Goal: Task Accomplishment & Management: Use online tool/utility

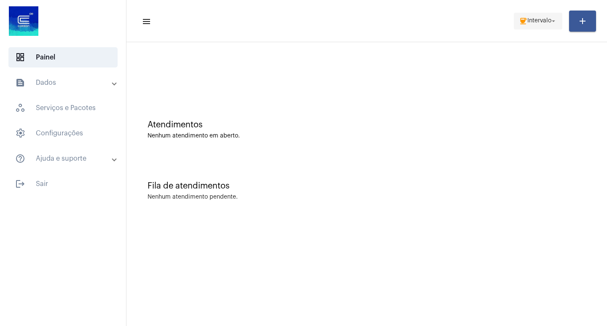
click at [540, 23] on span "coffee Intervalo arrow_drop_down" at bounding box center [538, 20] width 38 height 15
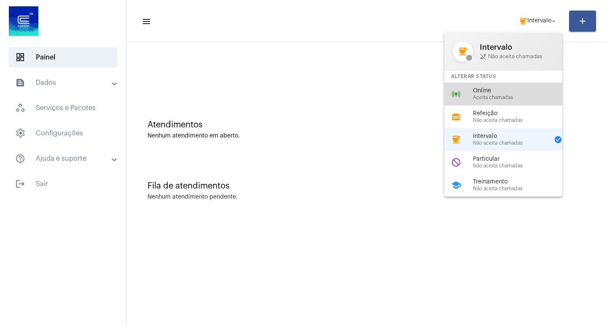
click at [491, 91] on span "Online" at bounding box center [521, 91] width 96 height 6
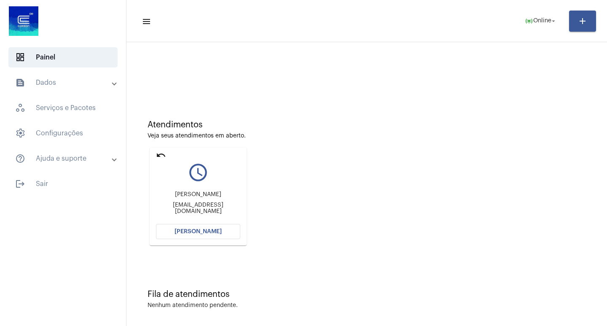
click at [200, 227] on button "[PERSON_NAME]" at bounding box center [198, 231] width 84 height 15
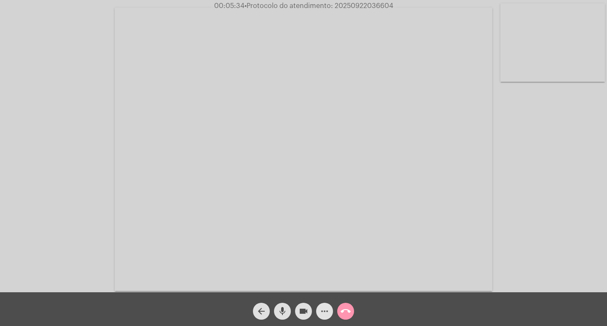
click at [327, 309] on mat-icon "more_horiz" at bounding box center [325, 311] width 10 height 10
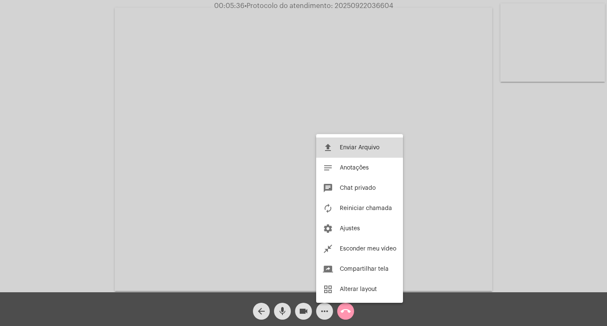
click at [356, 148] on span "Enviar Arquivo" at bounding box center [360, 148] width 40 height 6
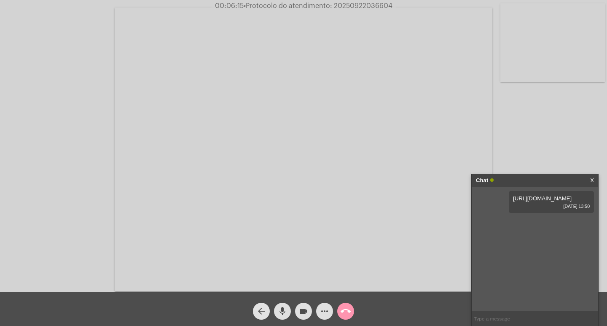
click at [262, 311] on mat-icon "arrow_back" at bounding box center [261, 311] width 10 height 10
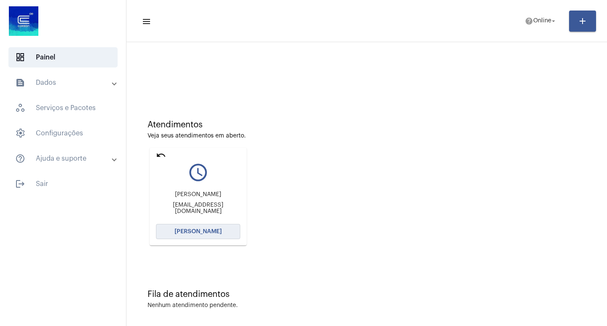
click at [209, 237] on button "[PERSON_NAME]" at bounding box center [198, 231] width 84 height 15
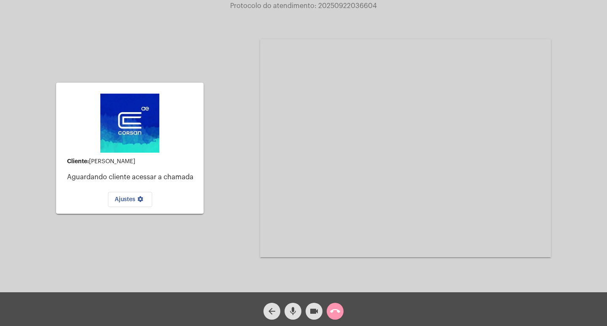
click at [264, 302] on div "arrow_back" at bounding box center [272, 309] width 21 height 21
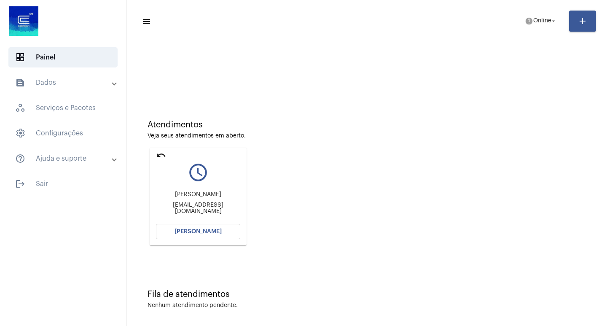
click at [204, 229] on span "[PERSON_NAME]" at bounding box center [198, 232] width 47 height 6
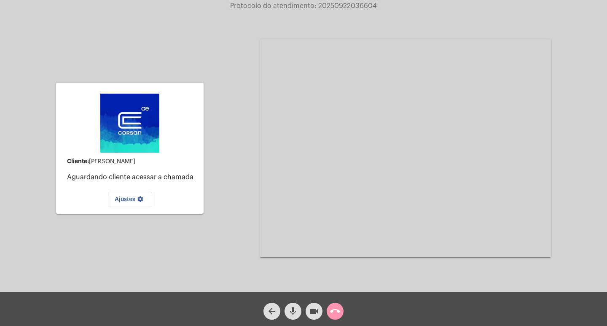
click at [336, 313] on mat-icon "call_end" at bounding box center [335, 311] width 10 height 10
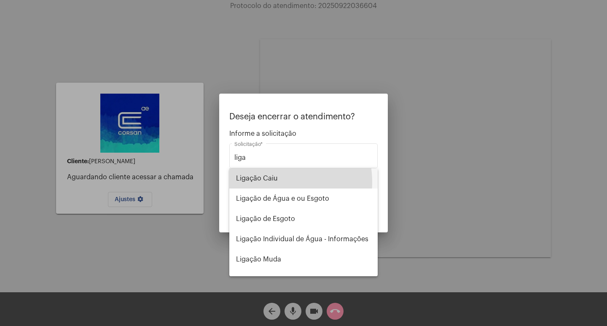
click at [267, 182] on span "Ligação Caiu" at bounding box center [303, 178] width 135 height 20
type input "Ligação Caiu"
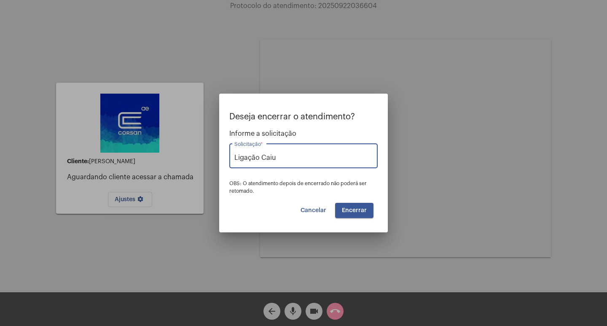
click at [383, 213] on mat-dialog-container "Deseja encerrar o atendimento? Informe a solicitação Ligação Caiu Solicitação *…" at bounding box center [303, 163] width 169 height 139
click at [361, 208] on span "Encerrar" at bounding box center [354, 211] width 25 height 6
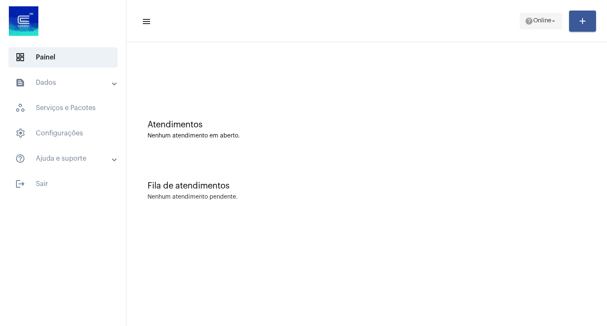
click at [548, 25] on span "help Online arrow_drop_down" at bounding box center [541, 20] width 32 height 15
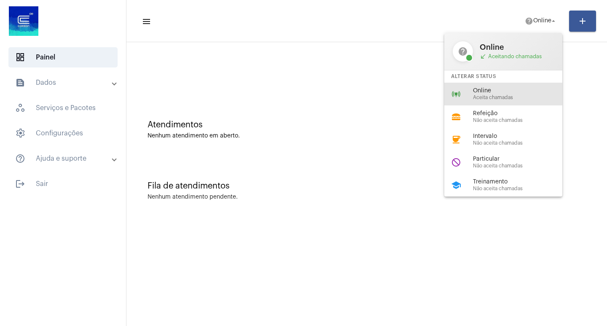
drag, startPoint x: 500, startPoint y: 91, endPoint x: 458, endPoint y: 82, distance: 42.8
click at [494, 90] on span "Online" at bounding box center [521, 91] width 96 height 6
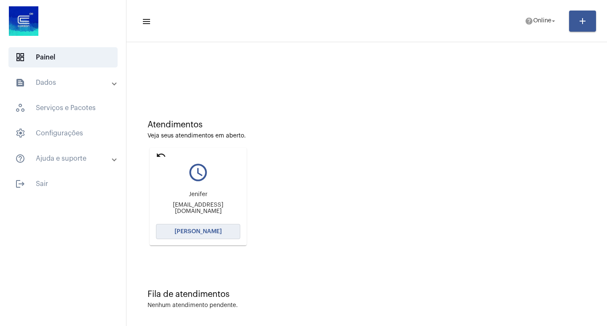
click at [208, 234] on span "[PERSON_NAME]" at bounding box center [198, 232] width 47 height 6
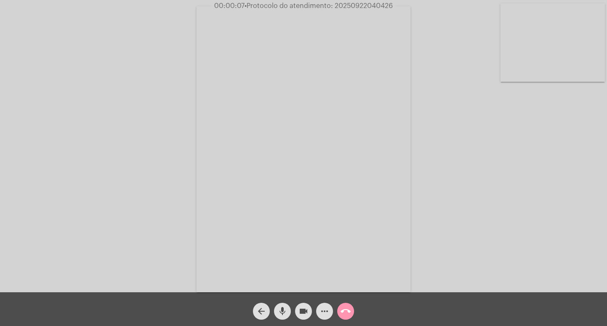
click at [547, 241] on div "Acessando Câmera e Microfone..." at bounding box center [304, 148] width 606 height 292
click at [326, 309] on mat-icon "more_horiz" at bounding box center [325, 311] width 10 height 10
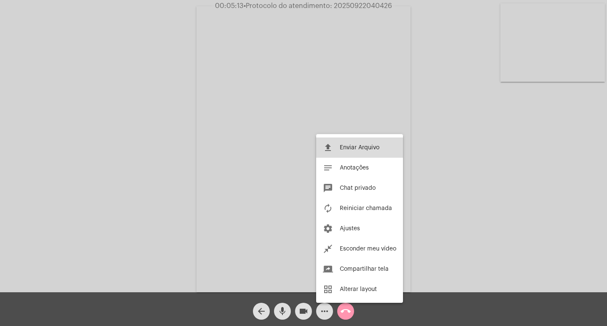
click at [343, 145] on span "Enviar Arquivo" at bounding box center [360, 148] width 40 height 6
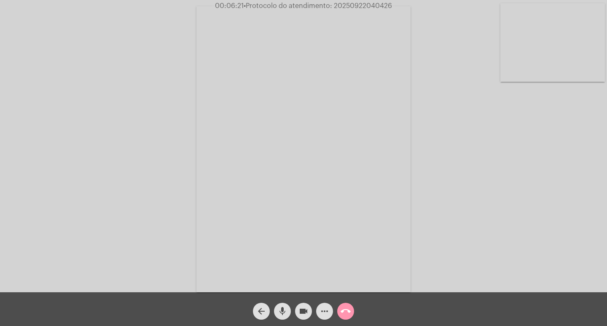
click at [318, 311] on button "more_horiz" at bounding box center [324, 311] width 17 height 17
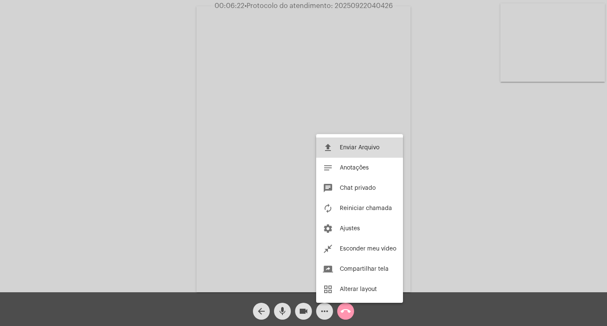
click at [350, 142] on button "file_upload Enviar Arquivo" at bounding box center [359, 148] width 87 height 20
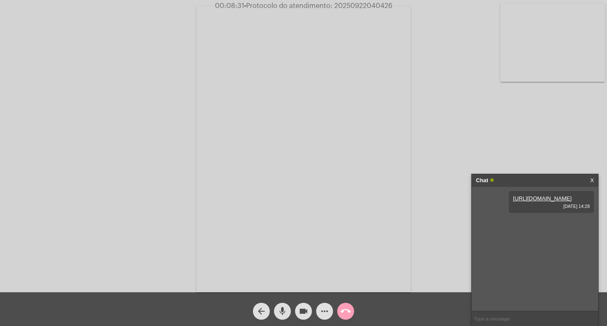
click at [348, 310] on mat-icon "call_end" at bounding box center [346, 311] width 10 height 10
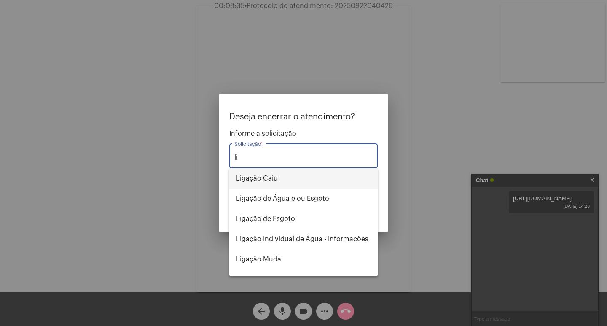
type input "l"
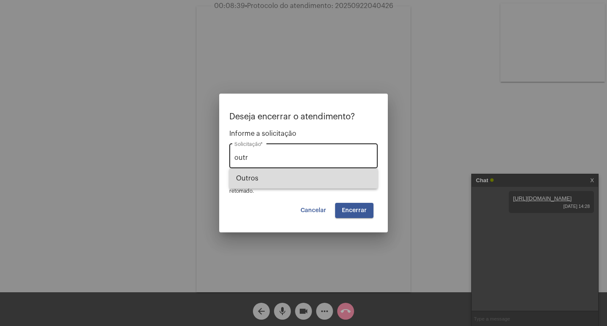
drag, startPoint x: 297, startPoint y: 185, endPoint x: 284, endPoint y: 158, distance: 29.8
click at [297, 184] on span "Outros" at bounding box center [303, 178] width 135 height 20
type input "Outros"
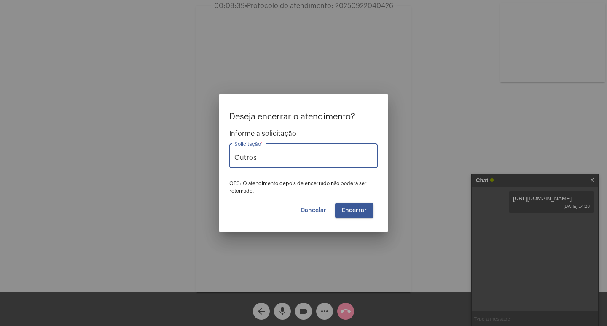
click at [344, 213] on button "Encerrar" at bounding box center [354, 210] width 38 height 15
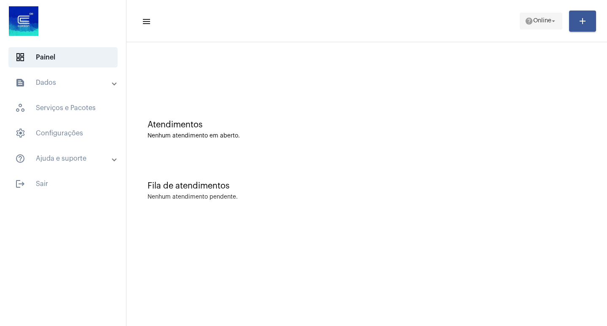
click at [548, 26] on span "help Online arrow_drop_down" at bounding box center [541, 20] width 32 height 15
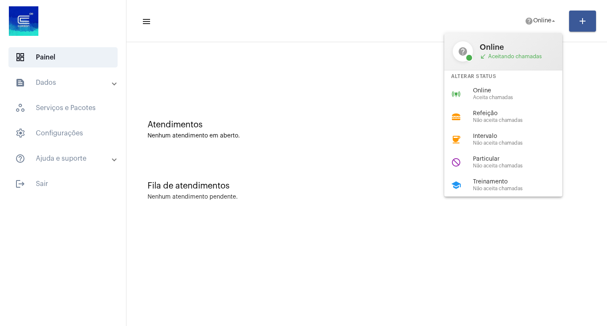
click at [500, 82] on div "Alterar Status" at bounding box center [504, 76] width 118 height 12
click at [489, 96] on div "Atendimentos Nenhum atendimento em aberto." at bounding box center [367, 125] width 472 height 61
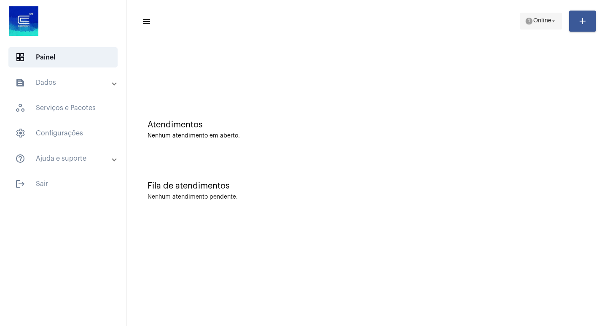
drag, startPoint x: 541, startPoint y: 17, endPoint x: 541, endPoint y: 24, distance: 6.7
click at [541, 18] on span "help Online arrow_drop_down" at bounding box center [541, 20] width 32 height 15
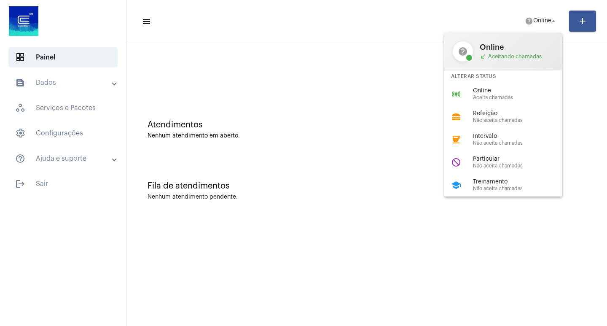
click at [482, 99] on span "Aceita chamadas" at bounding box center [521, 97] width 96 height 5
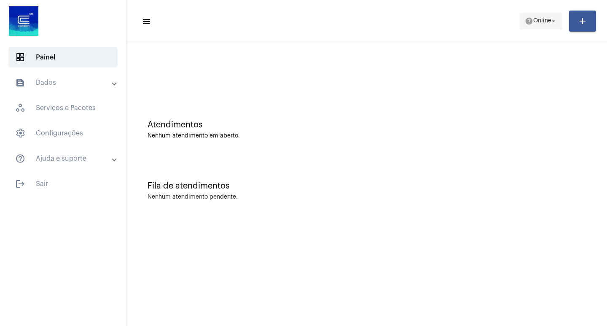
drag, startPoint x: 547, startPoint y: 20, endPoint x: 546, endPoint y: 26, distance: 6.5
click at [548, 20] on span "Online" at bounding box center [543, 21] width 18 height 6
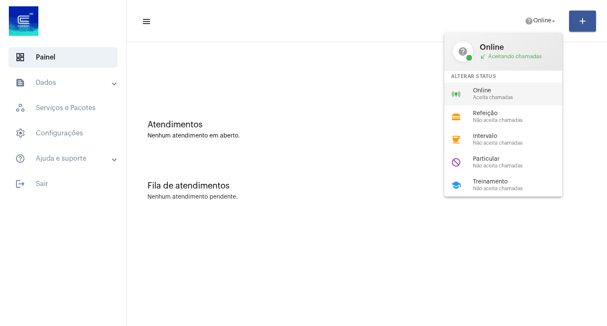
click at [485, 88] on span "Online" at bounding box center [521, 91] width 96 height 6
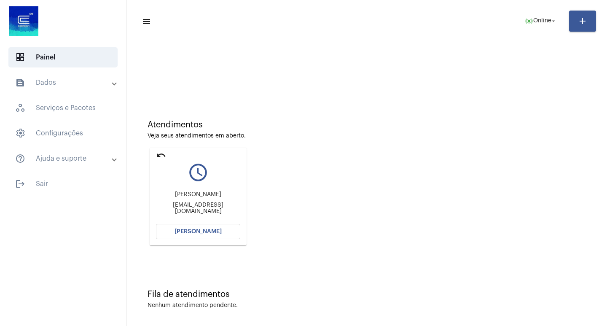
click at [216, 232] on span "[PERSON_NAME]" at bounding box center [198, 232] width 47 height 6
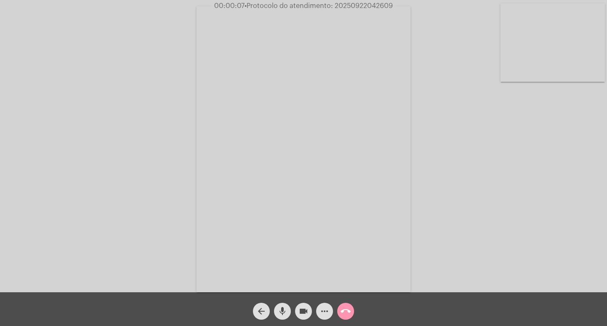
click at [585, 256] on div "Acessando Câmera e Microfone..." at bounding box center [304, 148] width 606 height 292
click at [282, 310] on mat-icon "mic" at bounding box center [283, 311] width 10 height 10
click at [303, 310] on mat-icon "videocam" at bounding box center [304, 311] width 10 height 10
click at [283, 309] on mat-icon "mic_off" at bounding box center [283, 311] width 10 height 10
click at [280, 312] on mat-icon "mic" at bounding box center [283, 311] width 10 height 10
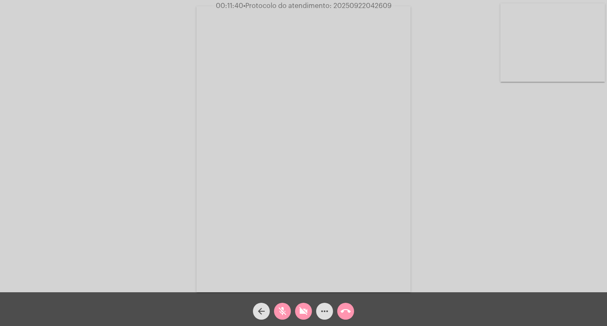
click at [281, 308] on mat-icon "mic_off" at bounding box center [283, 311] width 10 height 10
click at [297, 309] on button "videocam_off" at bounding box center [303, 311] width 17 height 17
click at [322, 311] on mat-icon "more_horiz" at bounding box center [325, 311] width 10 height 10
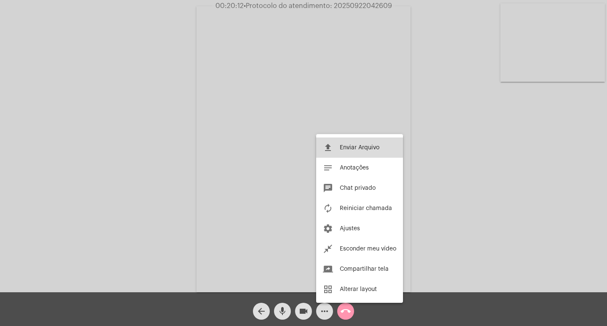
click at [354, 146] on span "Enviar Arquivo" at bounding box center [360, 148] width 40 height 6
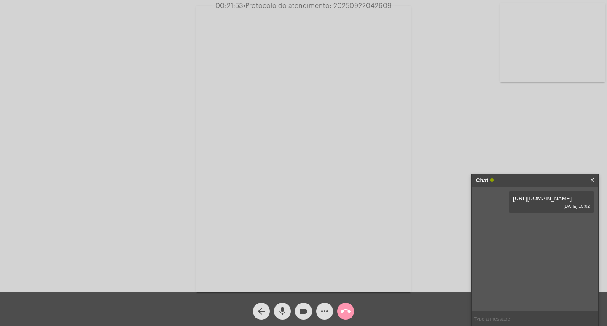
click at [343, 311] on mat-icon "call_end" at bounding box center [346, 311] width 10 height 10
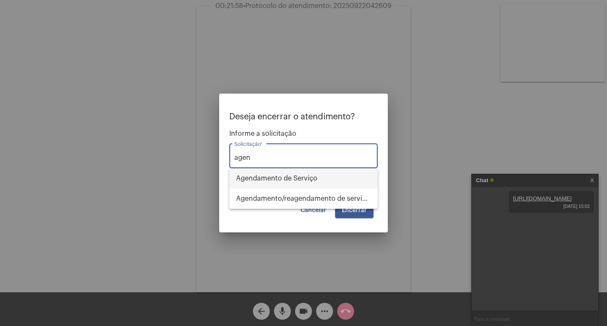
drag, startPoint x: 275, startPoint y: 170, endPoint x: 278, endPoint y: 173, distance: 4.6
click at [276, 170] on span "Agendamento de Serviço" at bounding box center [303, 178] width 135 height 20
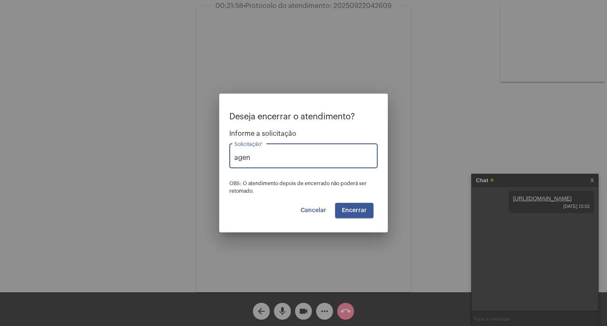
type input "Agendamento de Serviço"
click at [364, 209] on span "Encerrar" at bounding box center [354, 211] width 25 height 6
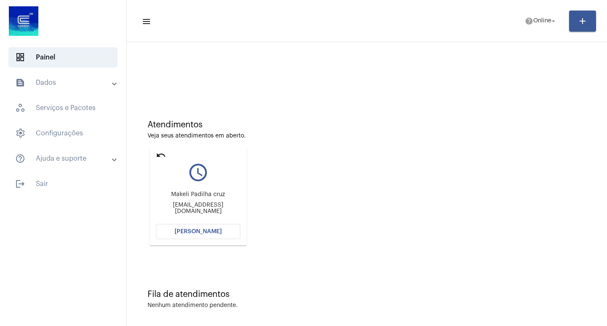
click at [194, 235] on button "[PERSON_NAME]" at bounding box center [198, 231] width 84 height 15
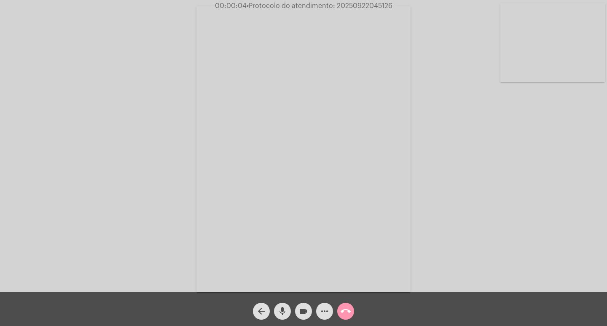
click at [565, 225] on div "Acessando Câmera e Microfone..." at bounding box center [304, 148] width 606 height 292
click at [322, 310] on mat-icon "more_horiz" at bounding box center [325, 311] width 10 height 10
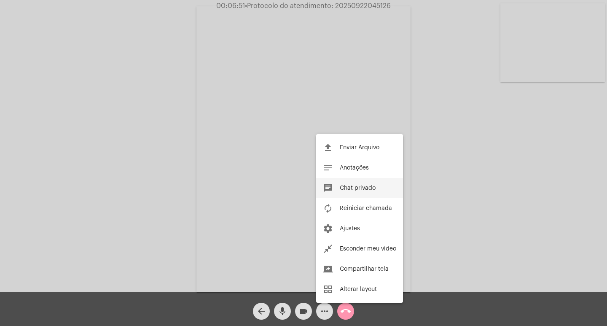
click at [351, 185] on button "chat Chat privado" at bounding box center [359, 188] width 87 height 20
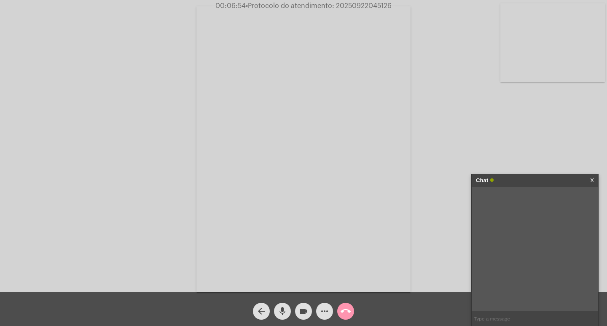
paste input "Entrada + 10 parcelas de R$ 90,74"
click at [493, 318] on input "Entrada + 10 parcelas de R$ 90,74" at bounding box center [535, 318] width 127 height 15
drag, startPoint x: 511, startPoint y: 319, endPoint x: 524, endPoint y: 326, distance: 14.5
click at [512, 319] on input "Entrada 91,68 + 10 parcelas de R$ 90,74" at bounding box center [535, 318] width 127 height 15
type input "Entrada 91,68 x10 parcelas de R$ 90,74"
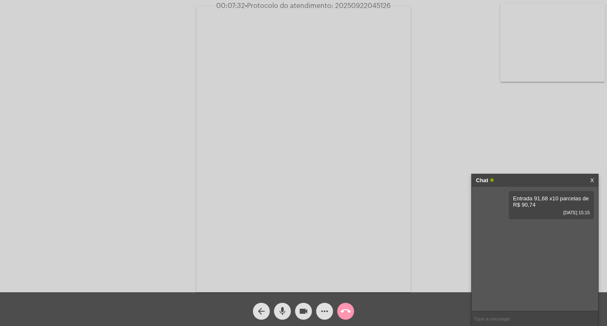
click at [494, 316] on input "text" at bounding box center [535, 318] width 127 height 15
paste input "Entrada + 15 parcelas de R$ 63,23"
click at [493, 319] on input "Entrada + 15 parcelas de R$ 63,23" at bounding box center [535, 318] width 127 height 15
click at [510, 320] on input "Entrada 91,68 + 15 parcelas de R$ 63,23" at bounding box center [535, 318] width 127 height 15
type input "Entrada 91,68 x15 parcelas de R$ 63,23"
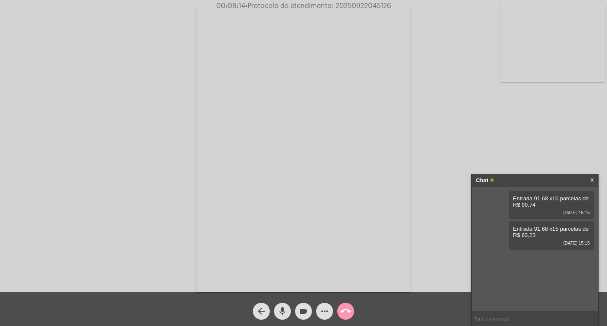
click at [499, 319] on input "text" at bounding box center [535, 318] width 127 height 15
paste input "Entrada + 20 parcelas de R$ 49,49"
click at [492, 319] on input "Entrada + 20 parcelas de R$ 49,49" at bounding box center [535, 318] width 127 height 15
click at [511, 319] on input "Entrada 91,68 + 20 parcelas de R$ 49,49" at bounding box center [535, 318] width 127 height 15
type input "Entrada 91,68 x20 parcelas de R$ 49,49"
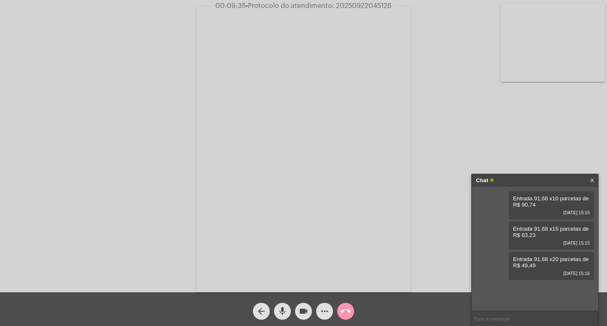
paste input "2657835"
type input "2657835"
click at [345, 310] on mat-icon "call_end" at bounding box center [346, 311] width 10 height 10
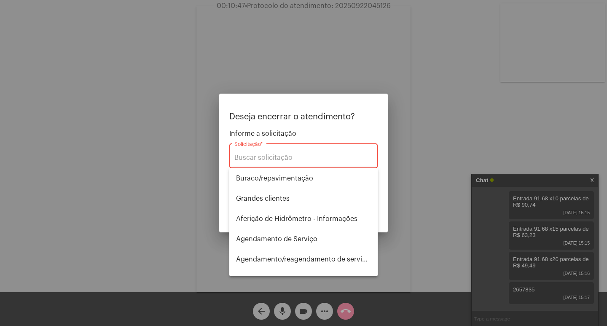
click at [261, 153] on div "Solicitação *" at bounding box center [304, 155] width 138 height 27
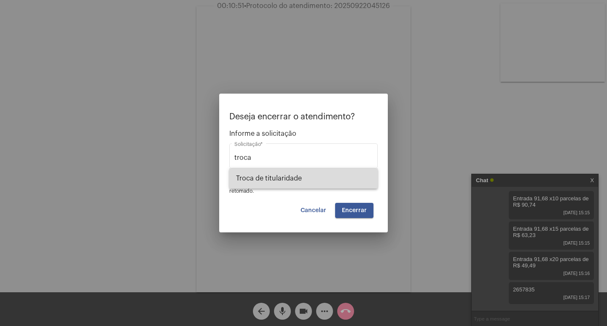
click at [293, 178] on span "Troca de titularidade" at bounding box center [303, 178] width 135 height 20
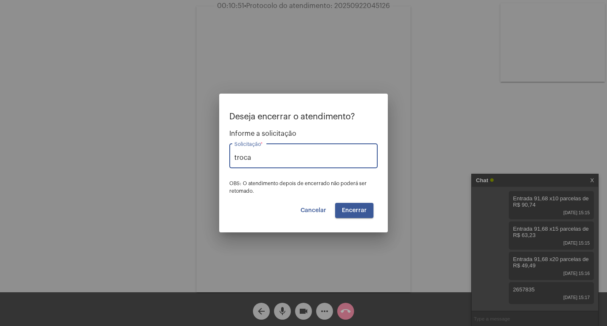
type input "Troca de titularidade"
click at [371, 219] on mat-dialog-container "Deseja encerrar o atendimento? Informe a solicitação Troca de titularidade Soli…" at bounding box center [303, 163] width 169 height 139
click at [363, 209] on span "Encerrar" at bounding box center [354, 211] width 25 height 6
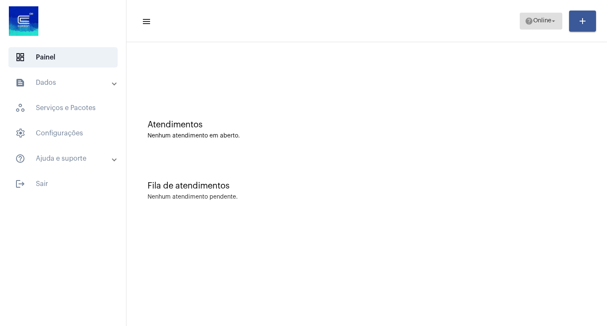
click at [536, 27] on span "help Online arrow_drop_down" at bounding box center [541, 20] width 32 height 15
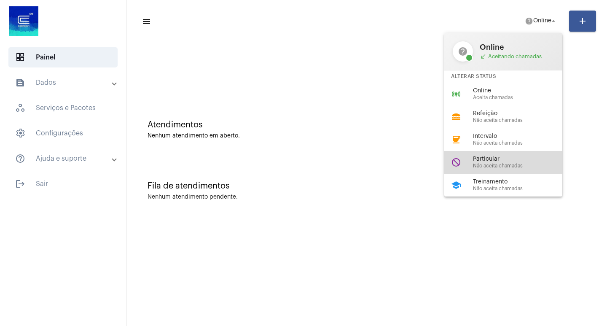
click at [481, 166] on span "Não aceita chamadas" at bounding box center [521, 165] width 96 height 5
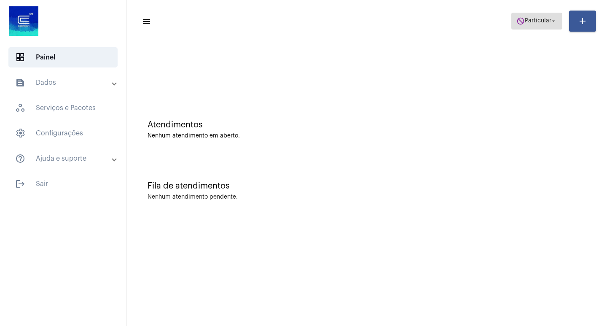
click at [534, 25] on span "do_not_disturb Particular arrow_drop_down" at bounding box center [537, 20] width 41 height 15
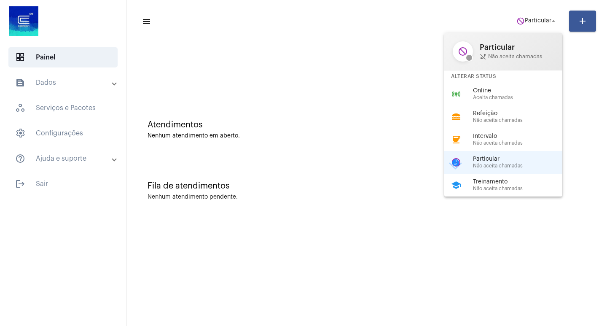
click at [481, 91] on span "Online" at bounding box center [521, 91] width 96 height 6
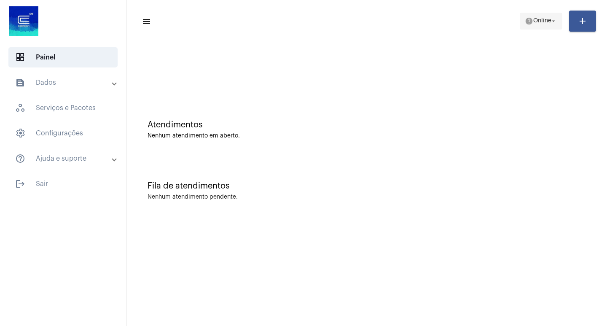
click at [535, 25] on span "help Online arrow_drop_down" at bounding box center [541, 20] width 32 height 15
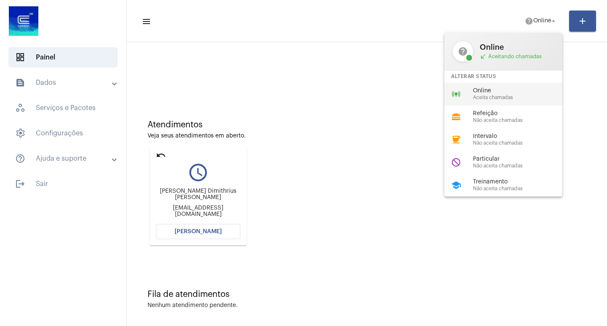
click at [486, 95] on span "Aceita chamadas" at bounding box center [521, 97] width 96 height 5
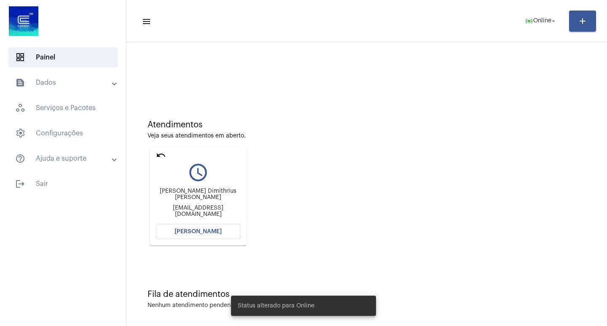
click at [190, 228] on button "[PERSON_NAME]" at bounding box center [198, 231] width 84 height 15
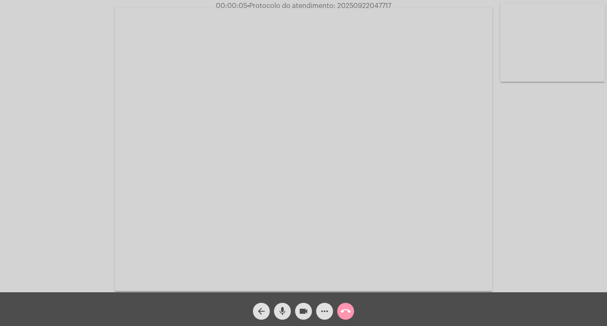
click at [577, 262] on div "Acessando Câmera e Microfone..." at bounding box center [304, 148] width 606 height 292
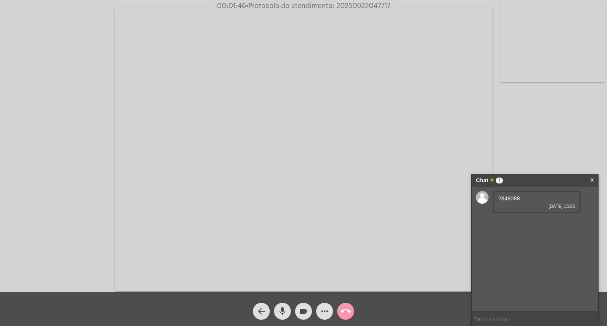
click at [506, 197] on span "2848088" at bounding box center [510, 198] width 22 height 6
copy span "2848088"
click at [327, 311] on mat-icon "more_horiz" at bounding box center [325, 311] width 10 height 10
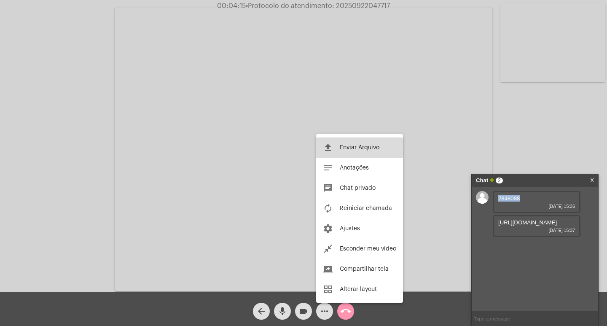
click at [366, 145] on span "Enviar Arquivo" at bounding box center [360, 148] width 40 height 6
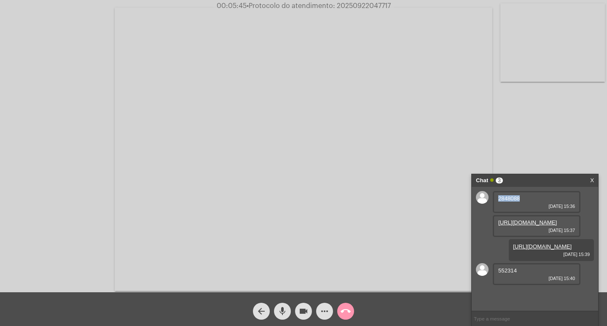
scroll to position [12, 0]
click at [509, 274] on span "552314" at bounding box center [508, 270] width 19 height 6
copy span "552314"
click at [522, 219] on link "https://neft-transfer-bucket.s3.amazonaws.com/temp-38611ec3-438f-c442-bf9c-1afa…" at bounding box center [528, 222] width 59 height 6
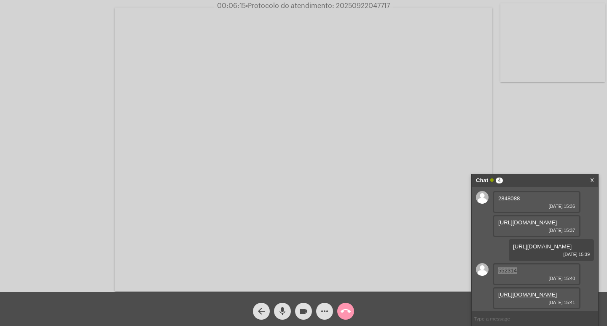
scroll to position [55, 0]
click at [509, 293] on link "https://neft-transfer-bucket.s3.amazonaws.com/temp-6661a06a-e30f-f48b-1f40-50be…" at bounding box center [528, 295] width 59 height 6
copy span "552314"
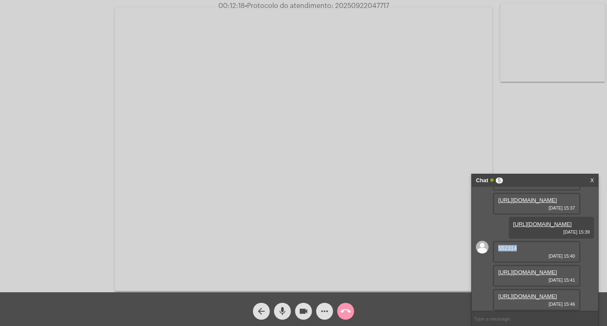
scroll to position [98, 0]
click at [517, 293] on link "https://neft-transfer-bucket.s3.amazonaws.com/temp-ef0eaa09-7a98-d713-c236-7098…" at bounding box center [528, 296] width 59 height 6
click at [492, 316] on input "text" at bounding box center [535, 318] width 127 height 15
paste input "552314"
type input "552314"
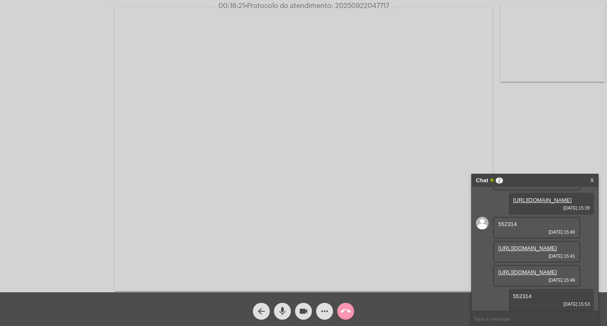
scroll to position [122, 0]
click at [323, 311] on mat-icon "more_horiz" at bounding box center [325, 311] width 10 height 10
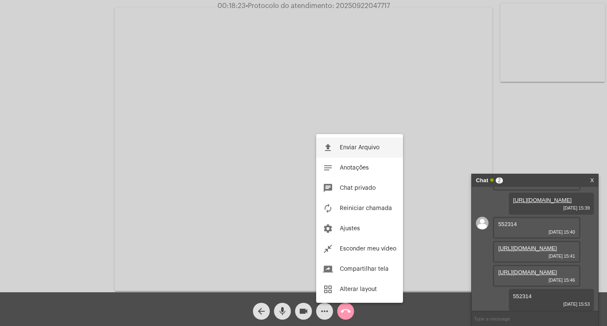
click at [367, 150] on span "Enviar Arquivo" at bounding box center [360, 148] width 40 height 6
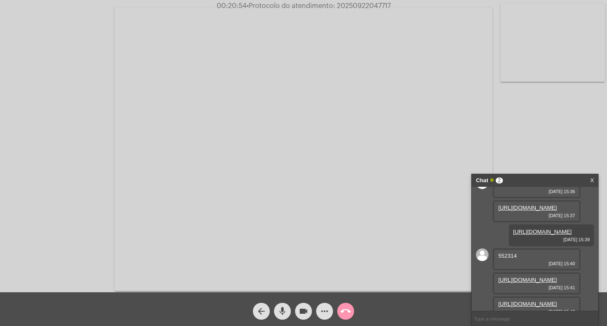
scroll to position [0, 0]
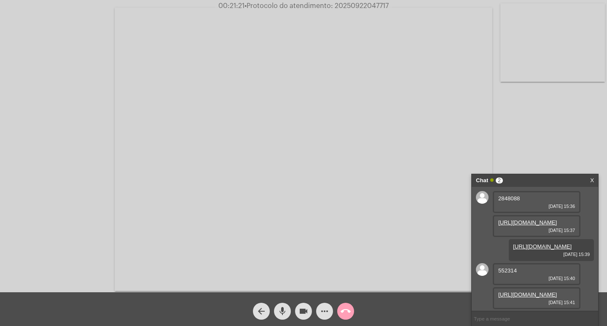
click at [346, 310] on mat-icon "call_end" at bounding box center [346, 311] width 10 height 10
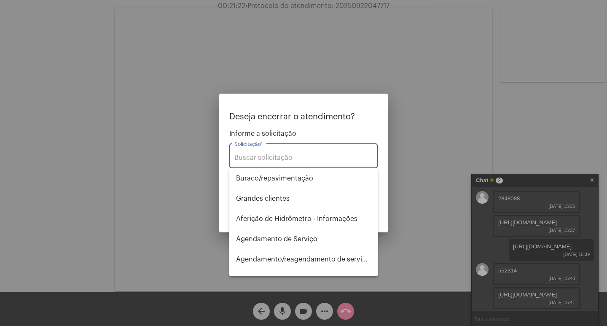
click at [273, 158] on input "Solicitação *" at bounding box center [304, 158] width 138 height 8
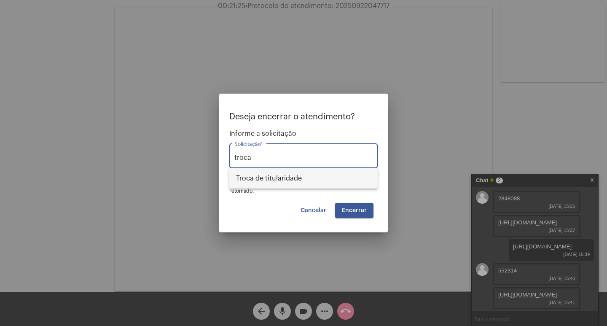
click at [294, 169] on span "Troca de titularidade" at bounding box center [303, 178] width 135 height 20
type input "Troca de titularidade"
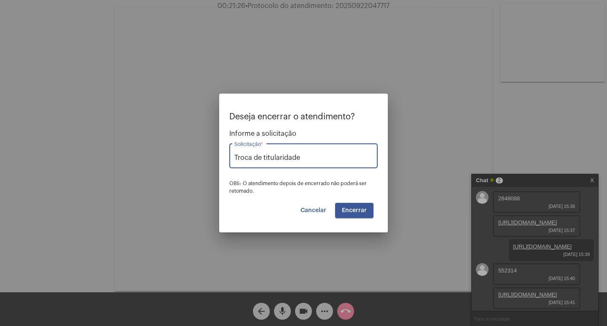
click at [359, 211] on span "Encerrar" at bounding box center [354, 211] width 25 height 6
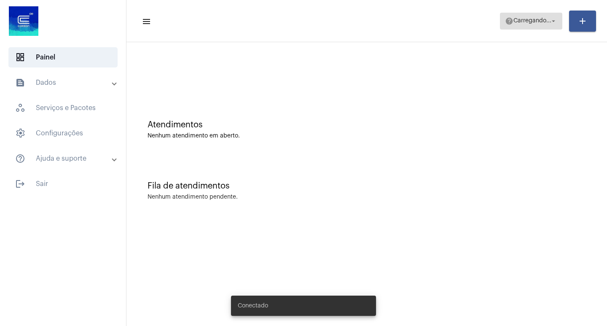
click at [538, 23] on span "Carregando..." at bounding box center [533, 21] width 38 height 6
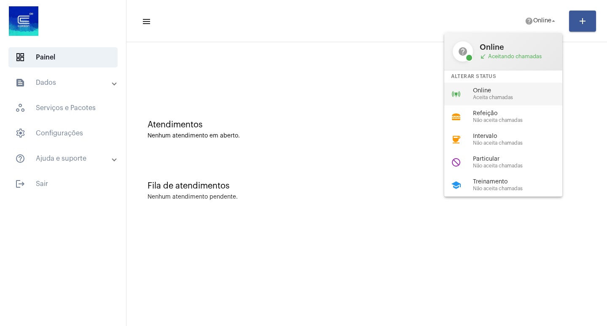
click at [488, 94] on div "Online Aceita chamadas" at bounding box center [521, 94] width 96 height 13
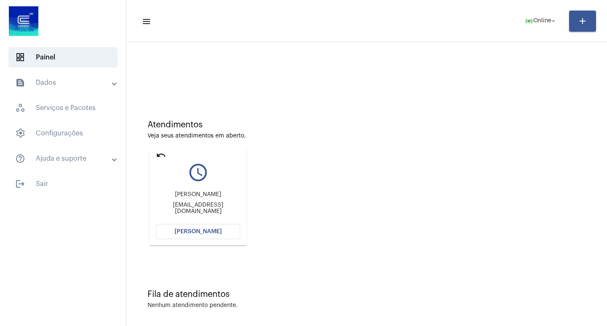
click at [200, 230] on span "[PERSON_NAME]" at bounding box center [198, 232] width 47 height 6
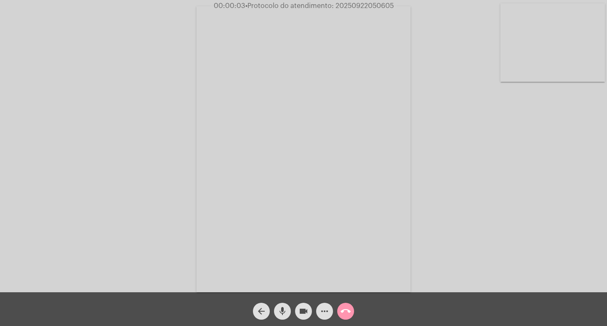
click at [596, 179] on div "Acessando Câmera e Microfone..." at bounding box center [304, 148] width 606 height 292
click at [323, 310] on mat-icon "more_horiz" at bounding box center [325, 311] width 10 height 10
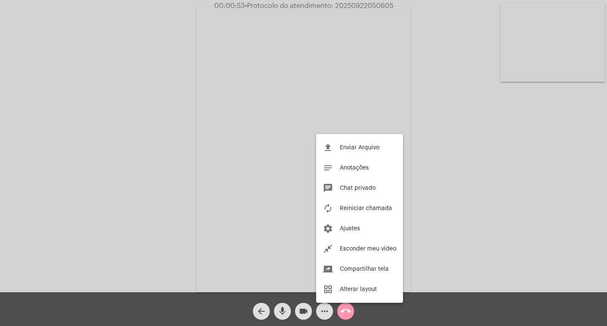
click at [506, 251] on div at bounding box center [303, 163] width 607 height 326
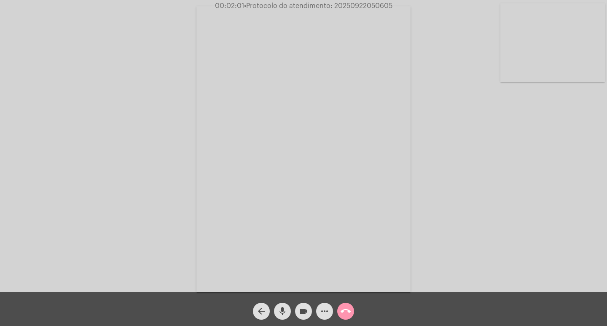
click at [321, 309] on mat-icon "more_horiz" at bounding box center [325, 311] width 10 height 10
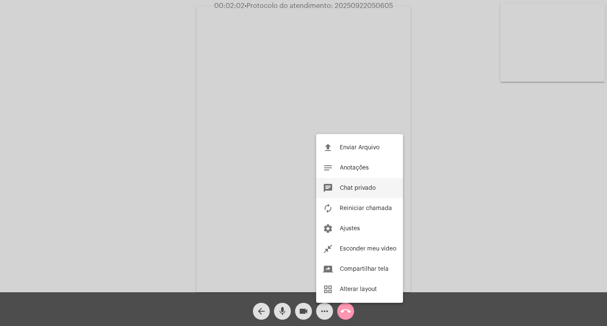
click at [361, 184] on button "chat Chat privado" at bounding box center [359, 188] width 87 height 20
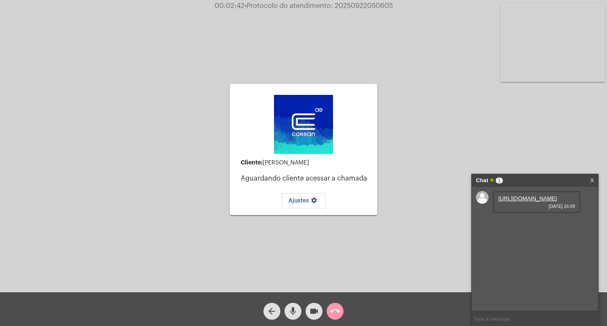
click at [518, 202] on link "[URL][DOMAIN_NAME]" at bounding box center [528, 198] width 59 height 6
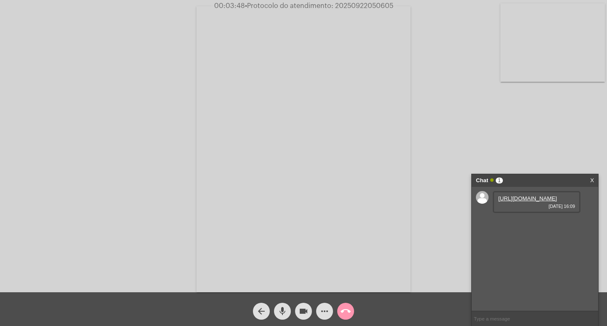
click at [517, 202] on link "[URL][DOMAIN_NAME]" at bounding box center [528, 198] width 59 height 6
click at [434, 270] on div "Acessando Câmera e Microfone..." at bounding box center [304, 148] width 606 height 292
click at [508, 226] on link "[URL][DOMAIN_NAME]" at bounding box center [528, 222] width 59 height 6
click at [527, 250] on link "[URL][DOMAIN_NAME]" at bounding box center [528, 246] width 59 height 6
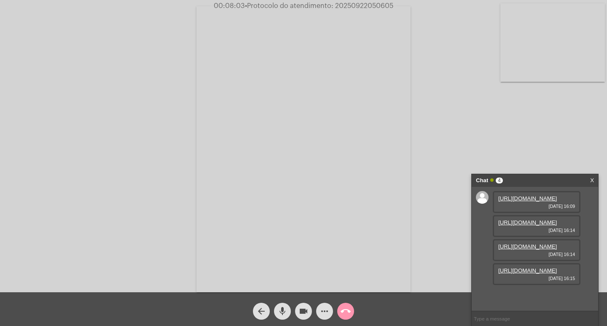
scroll to position [50, 0]
click at [524, 243] on link "[URL][DOMAIN_NAME]" at bounding box center [528, 246] width 59 height 6
click at [538, 274] on link "[URL][DOMAIN_NAME]" at bounding box center [528, 270] width 59 height 6
click at [519, 293] on link "https://neft-transfer-bucket.s3.amazonaws.com/temp-9dab360f-9d37-d70c-ebd6-c980…" at bounding box center [528, 296] width 59 height 6
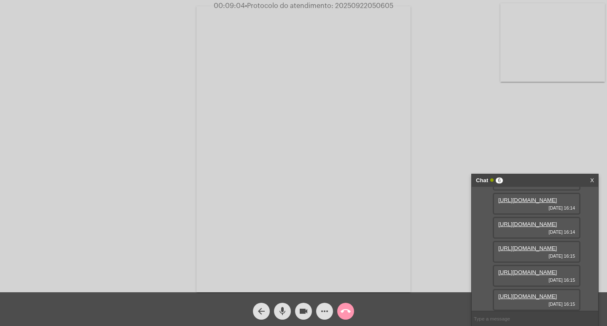
click at [522, 245] on link "https://neft-transfer-bucket.s3.amazonaws.com/temp-653e2013-bb0f-1198-9388-8ebf…" at bounding box center [528, 248] width 59 height 6
drag, startPoint x: 522, startPoint y: 209, endPoint x: 511, endPoint y: 32, distance: 177.1
click at [452, 257] on app-call "00:09:04 • Protocolo do atendimento: 20250922050605 Acessando Câmera e Microfon…" at bounding box center [303, 163] width 607 height 326
drag, startPoint x: 432, startPoint y: 267, endPoint x: 477, endPoint y: 275, distance: 44.9
click at [432, 267] on div "Acessando Câmera e Microfone..." at bounding box center [304, 148] width 606 height 292
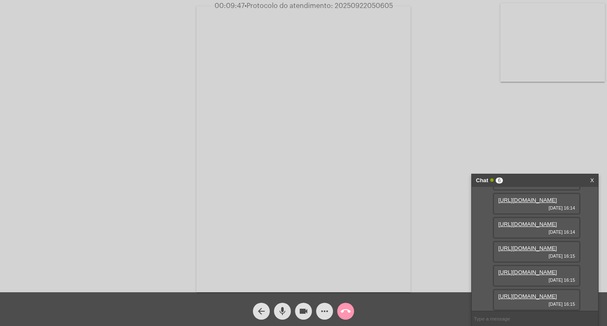
click at [520, 293] on link "https://neft-transfer-bucket.s3.amazonaws.com/temp-9dab360f-9d37-d70c-ebd6-c980…" at bounding box center [528, 296] width 59 height 6
click at [519, 293] on link "https://neft-transfer-bucket.s3.amazonaws.com/temp-09b0d4db-88ed-64cd-9a30-d162…" at bounding box center [528, 296] width 59 height 6
click at [322, 308] on mat-icon "more_horiz" at bounding box center [325, 311] width 10 height 10
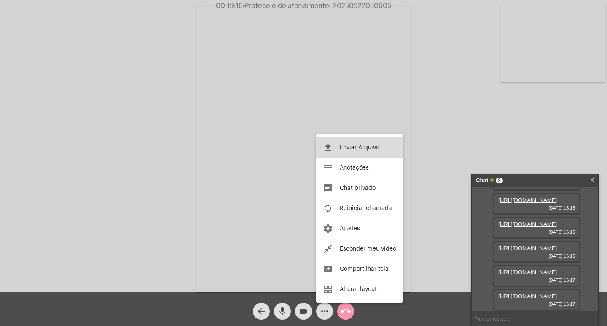
click at [353, 144] on button "file_upload Enviar Arquivo" at bounding box center [359, 148] width 87 height 20
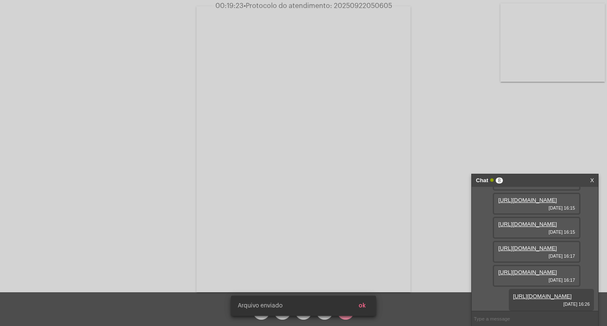
scroll to position [265, 0]
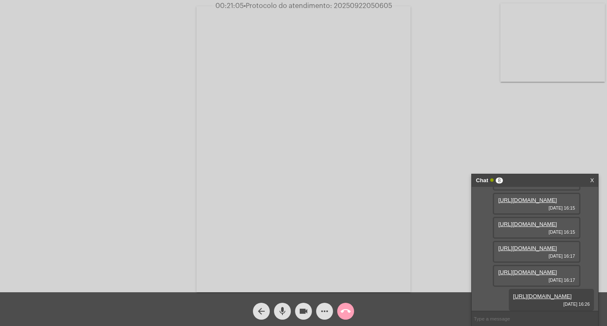
click at [345, 311] on mat-icon "call_end" at bounding box center [346, 311] width 10 height 10
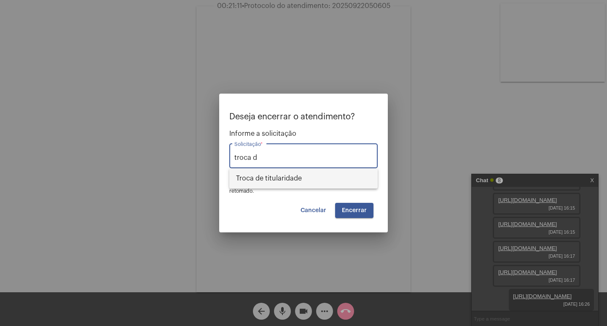
drag, startPoint x: 273, startPoint y: 175, endPoint x: 356, endPoint y: 213, distance: 90.8
click at [273, 175] on span "Troca de titularidade" at bounding box center [303, 178] width 135 height 20
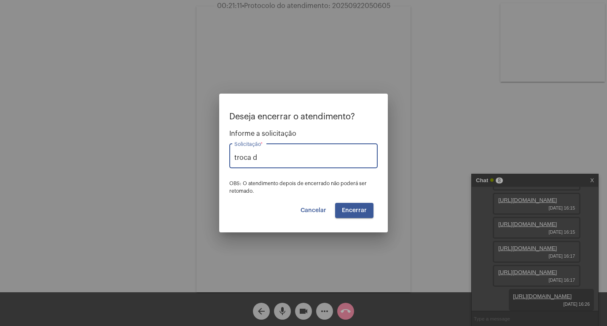
type input "Troca de titularidade"
click at [354, 212] on span "Encerrar" at bounding box center [354, 211] width 25 height 6
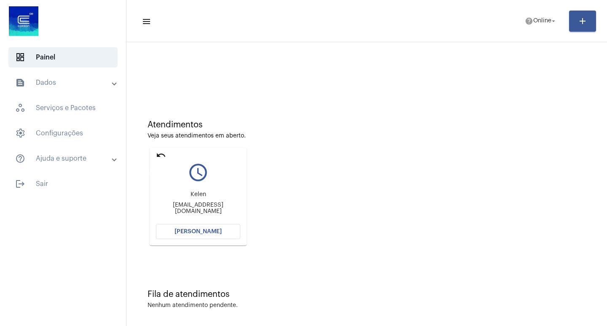
click at [156, 155] on mat-icon "undo" at bounding box center [161, 155] width 10 height 10
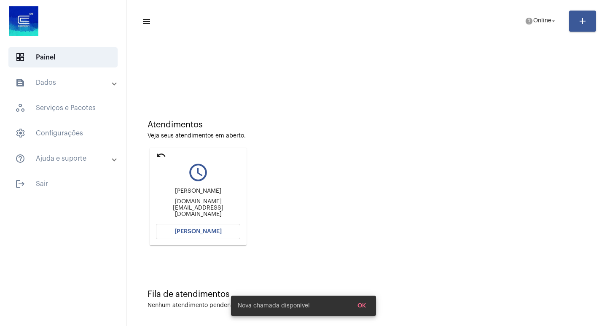
click at [195, 230] on span "[PERSON_NAME]" at bounding box center [198, 232] width 47 height 6
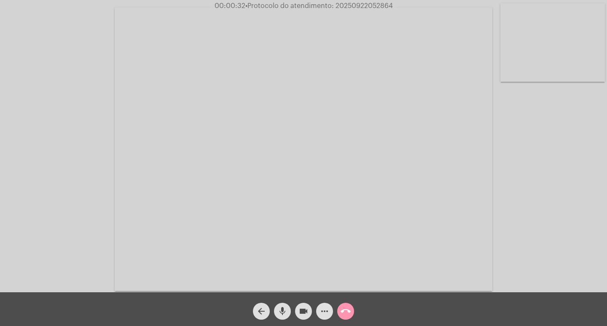
click at [593, 257] on div "Acessando Câmera e Microfone..." at bounding box center [304, 148] width 606 height 292
click at [324, 310] on mat-icon "more_horiz" at bounding box center [325, 311] width 10 height 10
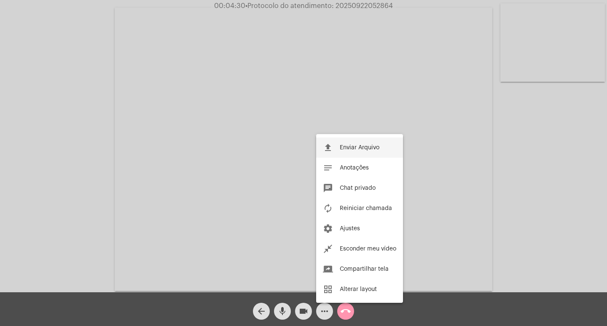
click at [349, 150] on span "Enviar Arquivo" at bounding box center [360, 148] width 40 height 6
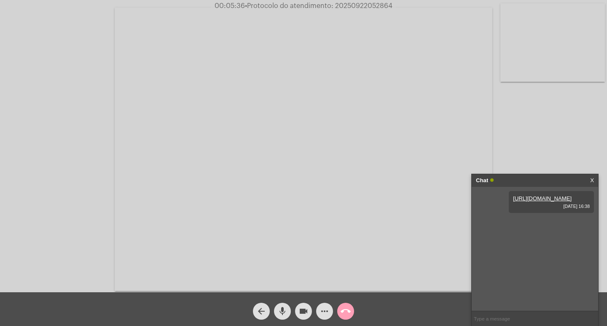
click at [351, 310] on button "call_end" at bounding box center [345, 311] width 17 height 17
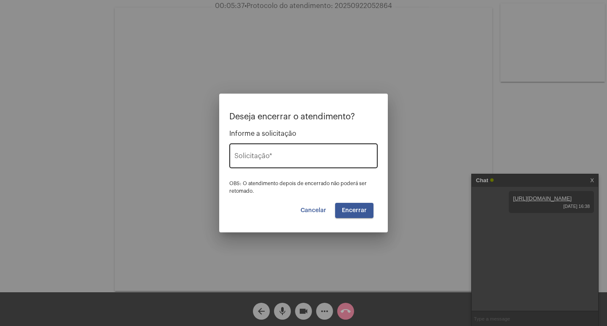
click at [287, 160] on input "Solicitação *" at bounding box center [304, 158] width 138 height 8
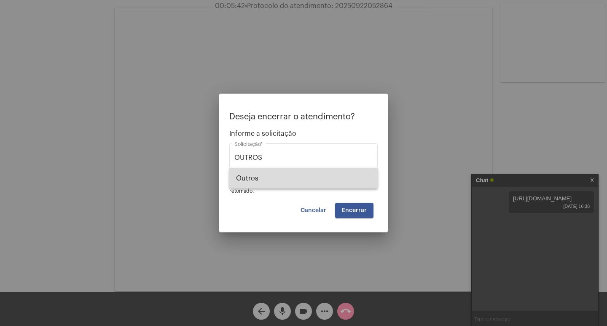
click at [270, 178] on span "Outros" at bounding box center [303, 178] width 135 height 20
type input "Outros"
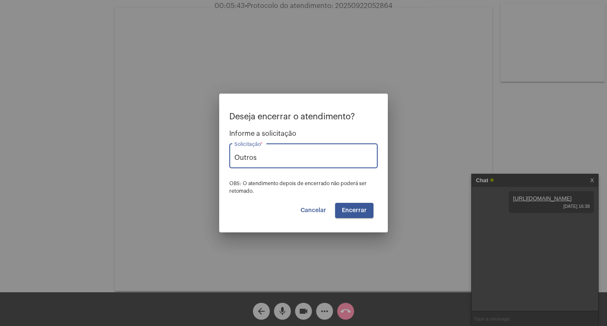
click at [358, 210] on span "Encerrar" at bounding box center [354, 211] width 25 height 6
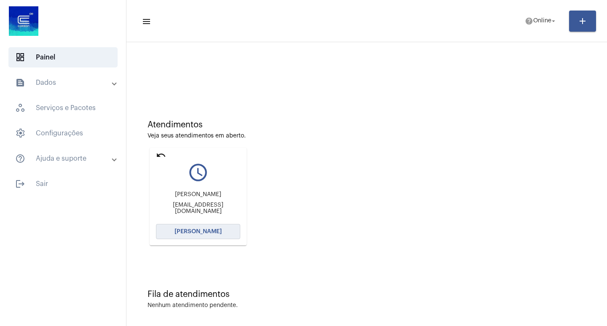
click at [198, 231] on span "[PERSON_NAME]" at bounding box center [198, 232] width 47 height 6
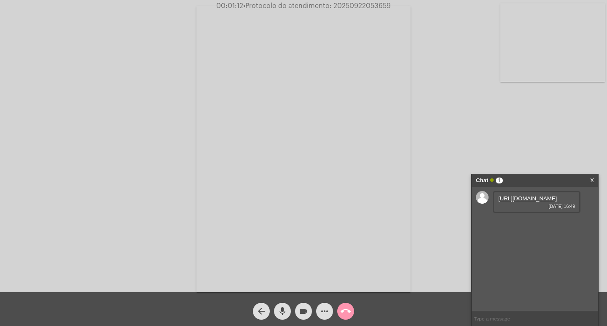
click at [519, 202] on link "[URL][DOMAIN_NAME]" at bounding box center [528, 198] width 59 height 6
click at [513, 226] on link "[URL][DOMAIN_NAME]" at bounding box center [528, 222] width 59 height 6
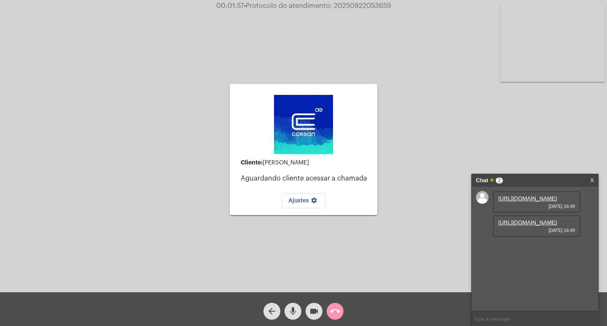
click at [430, 89] on div "Cliente: [PERSON_NAME] cliente acessar a chamada Ajustes settings Acessando Câm…" at bounding box center [304, 148] width 606 height 292
click at [267, 312] on mat-icon "arrow_back" at bounding box center [272, 311] width 10 height 10
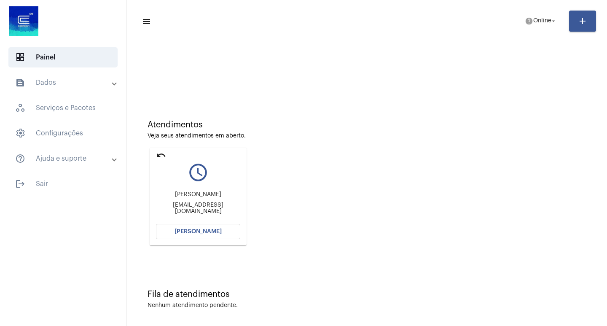
click at [200, 225] on button "[PERSON_NAME]" at bounding box center [198, 231] width 84 height 15
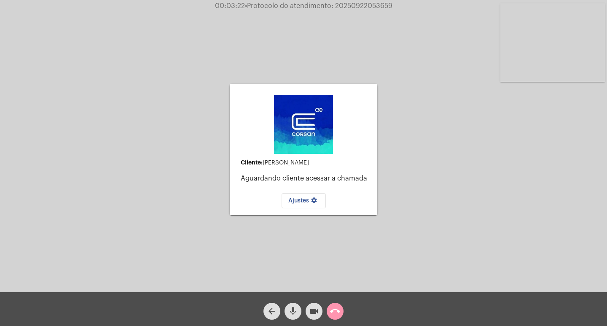
click at [336, 307] on mat-icon "call_end" at bounding box center [335, 311] width 10 height 10
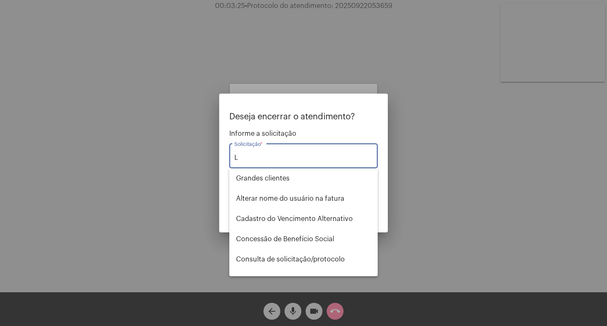
type input "LI"
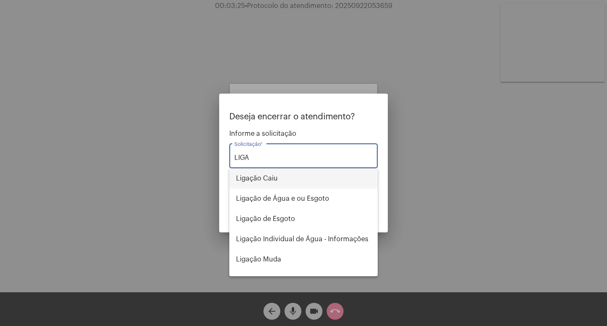
click at [264, 181] on span "Ligação Caiu" at bounding box center [303, 178] width 135 height 20
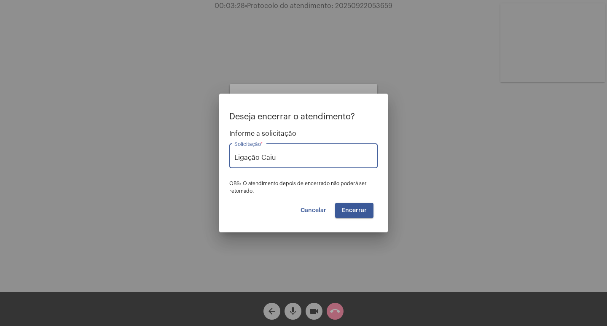
click at [343, 212] on span "Encerrar" at bounding box center [354, 211] width 25 height 6
click at [345, 207] on button "Encerrar" at bounding box center [354, 210] width 38 height 15
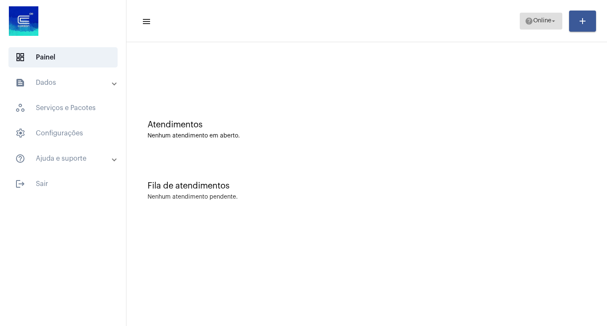
click at [538, 22] on span "Online" at bounding box center [543, 21] width 18 height 6
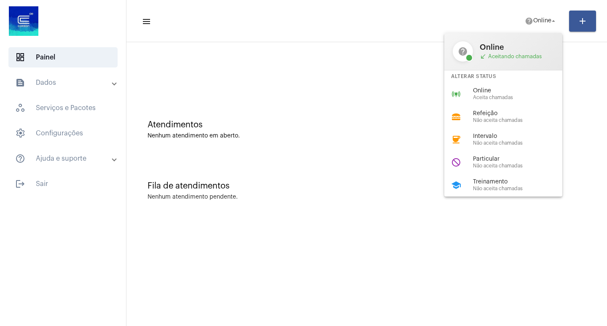
drag, startPoint x: 353, startPoint y: 48, endPoint x: 300, endPoint y: 2, distance: 70.3
click at [354, 47] on div at bounding box center [303, 163] width 607 height 326
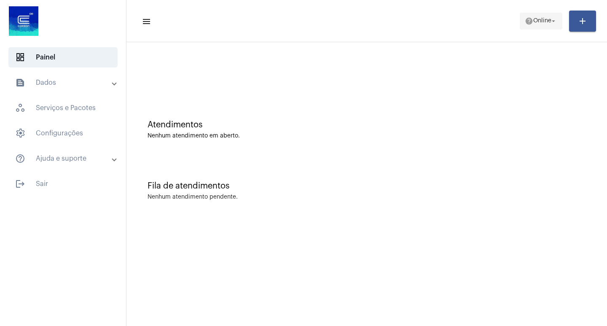
click at [542, 20] on span "Online" at bounding box center [543, 21] width 18 height 6
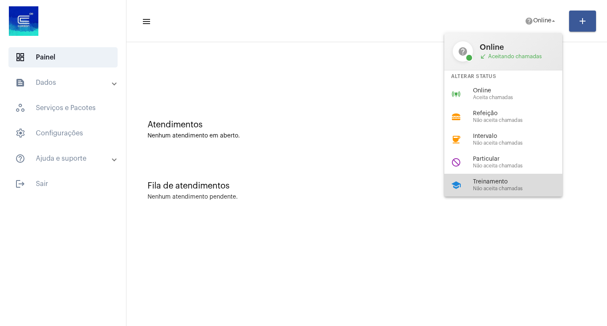
click at [493, 181] on span "Treinamento" at bounding box center [521, 182] width 96 height 6
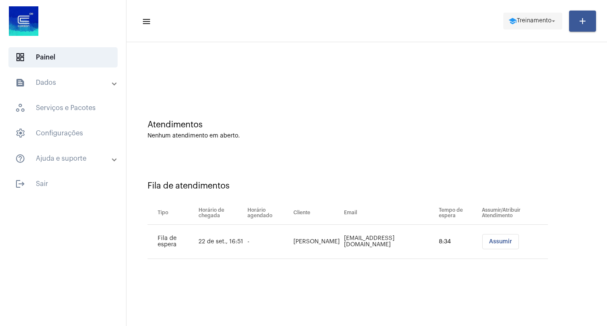
click at [533, 23] on span "Treinamento" at bounding box center [534, 21] width 35 height 6
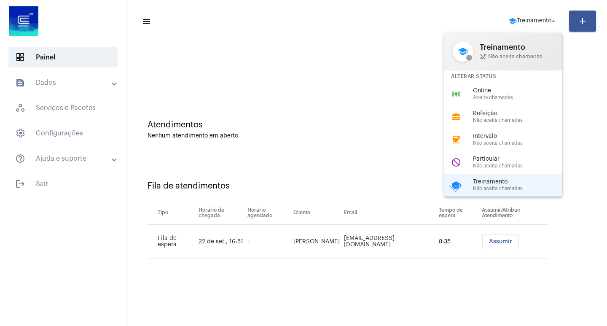
drag, startPoint x: 490, startPoint y: 94, endPoint x: 533, endPoint y: 66, distance: 51.0
click at [497, 87] on div "online_prediction Online Aceita chamadas" at bounding box center [511, 94] width 132 height 23
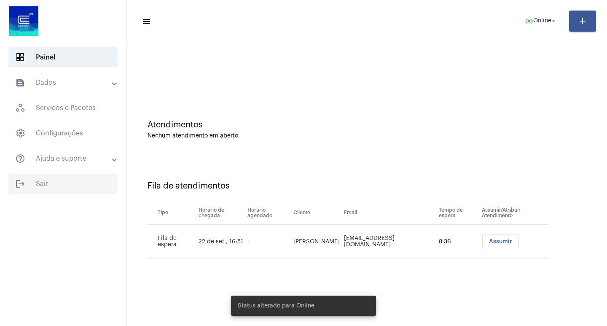
click at [39, 185] on span "logout Sair" at bounding box center [62, 184] width 109 height 20
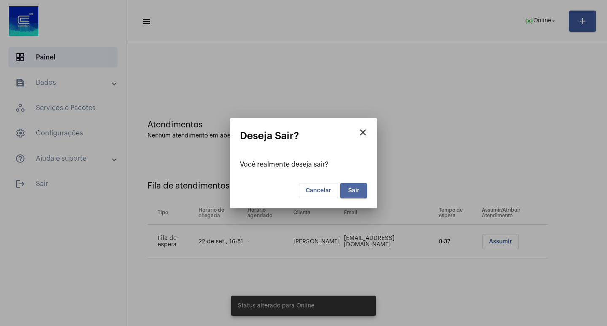
click at [342, 189] on button "Sair" at bounding box center [353, 190] width 27 height 15
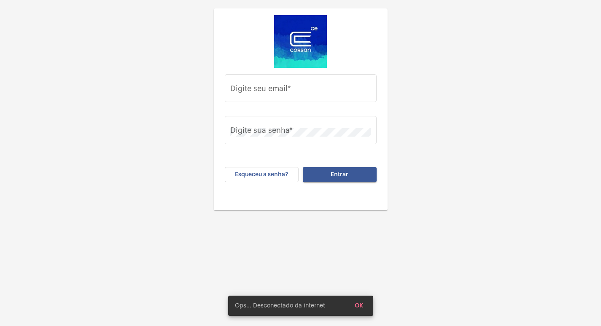
type input "[PERSON_NAME][EMAIL_ADDRESS][DOMAIN_NAME]"
